Goal: Entertainment & Leisure: Consume media (video, audio)

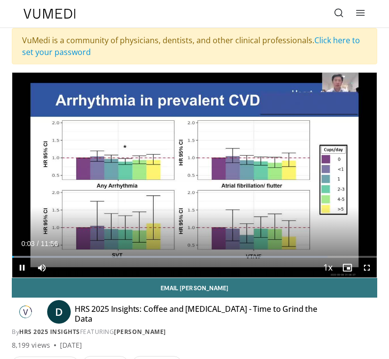
click at [179, 356] on div "73 Thumbs Up Share HRS 2025 Insights: Coffee... × Enter one or more e-mail addr…" at bounding box center [194, 364] width 380 height 16
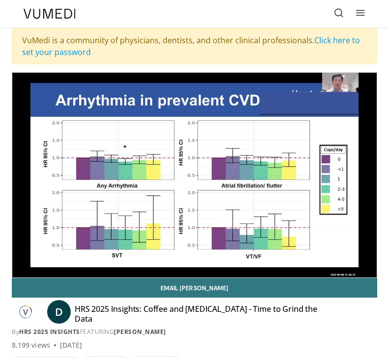
click at [165, 356] on button "Save to" at bounding box center [157, 364] width 50 height 16
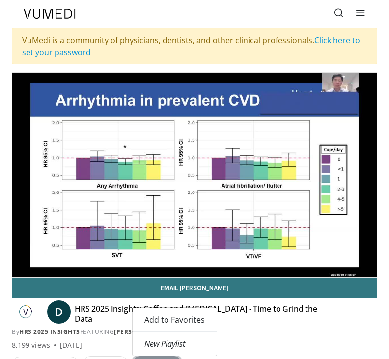
click at [161, 356] on button "Save to" at bounding box center [157, 364] width 50 height 16
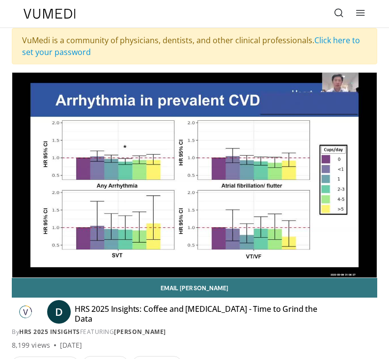
click at [168, 356] on button "Save to" at bounding box center [157, 364] width 50 height 16
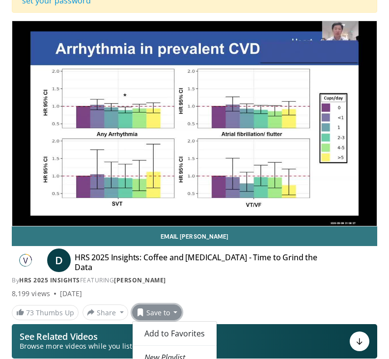
scroll to position [53, 0]
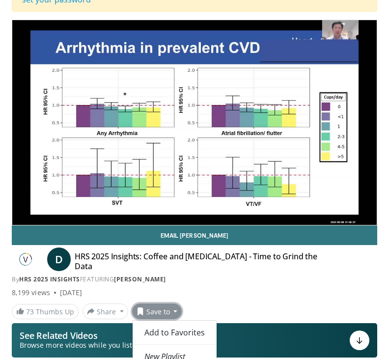
click at [337, 130] on div "10 seconds Tap to unmute" at bounding box center [194, 122] width 364 height 205
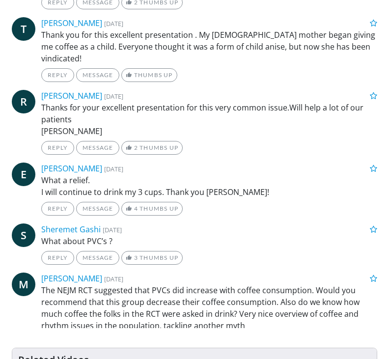
scroll to position [960, 0]
